Goal: Information Seeking & Learning: Learn about a topic

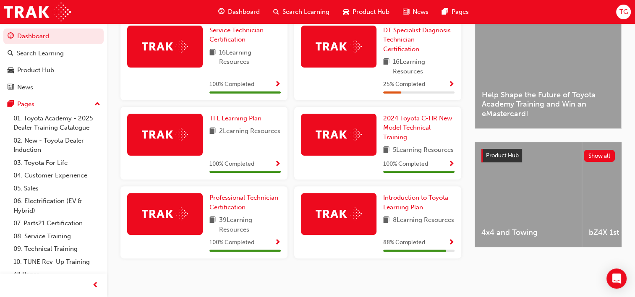
scroll to position [212, 0]
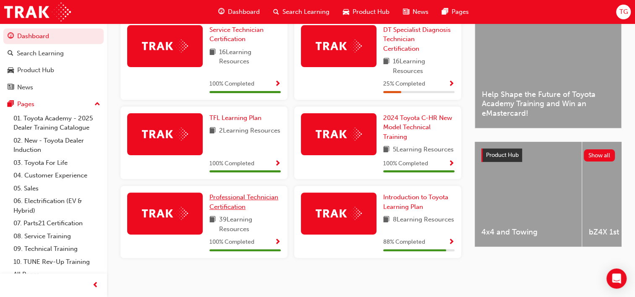
click at [263, 212] on link "Professional Technician Certification" at bounding box center [245, 202] width 71 height 19
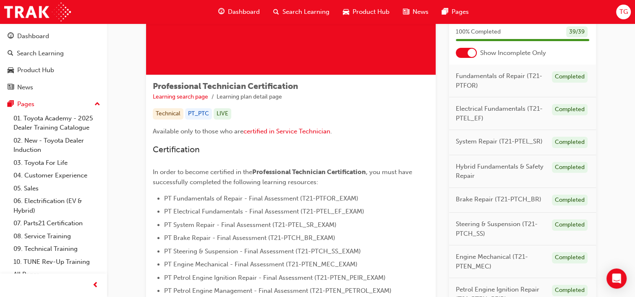
scroll to position [92, 0]
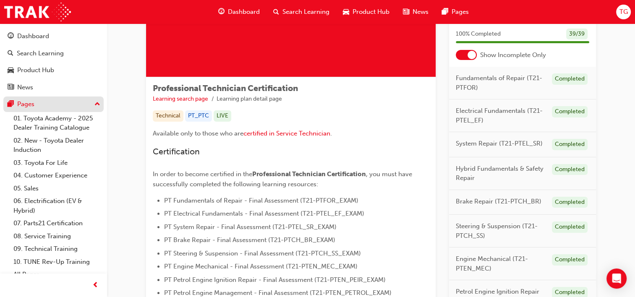
click at [50, 108] on div "Pages" at bounding box center [54, 104] width 92 height 10
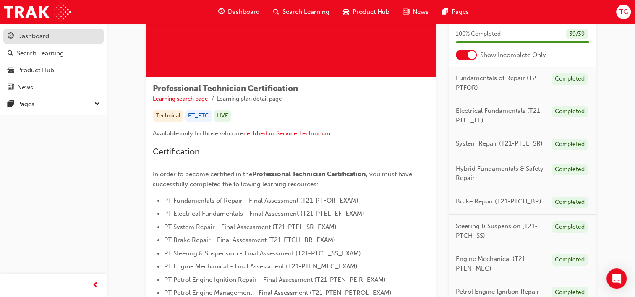
click at [69, 44] on link "Dashboard" at bounding box center [53, 37] width 100 height 16
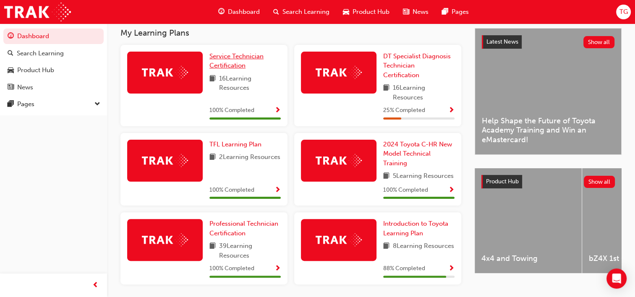
scroll to position [182, 0]
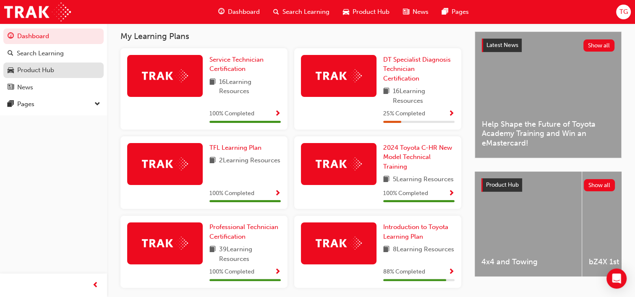
click at [59, 65] on div "Product Hub" at bounding box center [54, 70] width 92 height 10
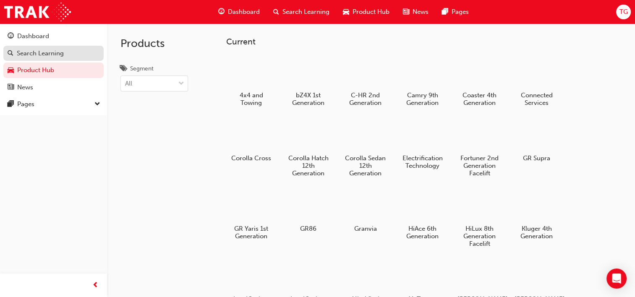
click at [60, 55] on div "Search Learning" at bounding box center [40, 54] width 47 height 10
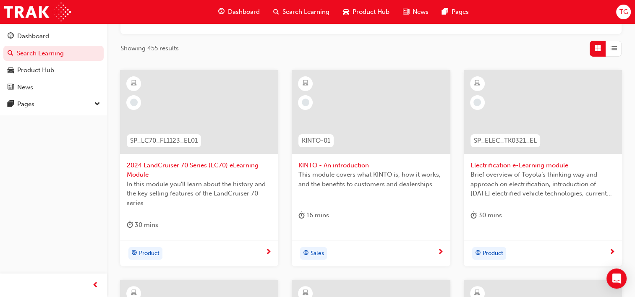
scroll to position [131, 0]
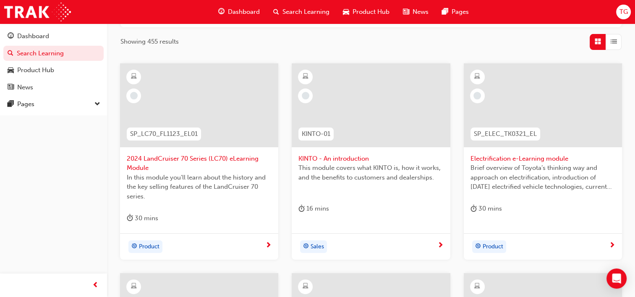
click at [563, 159] on span "Electrification e-Learning module" at bounding box center [543, 159] width 145 height 10
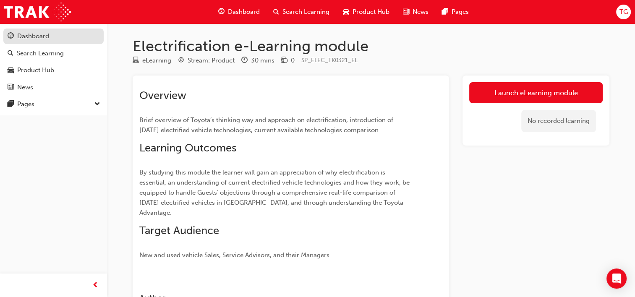
click at [67, 36] on div "Dashboard" at bounding box center [54, 36] width 92 height 10
